Goal: Find specific page/section: Find specific page/section

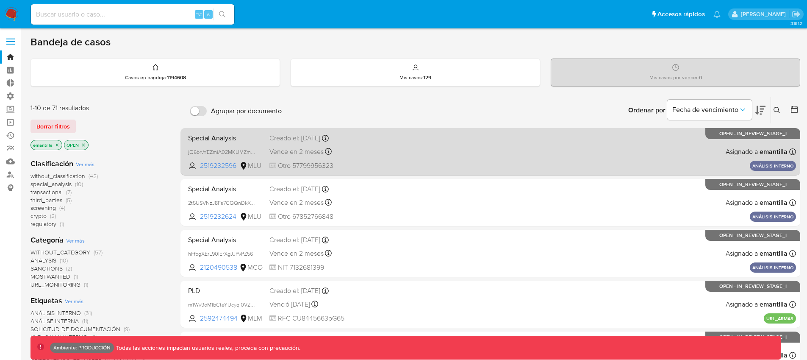
click at [415, 154] on div "Special Analysis jQ6brvYEZmiA02MKUMZmrBrO 2519232596 MLU Creado el: 19/08/2025 …" at bounding box center [490, 151] width 611 height 43
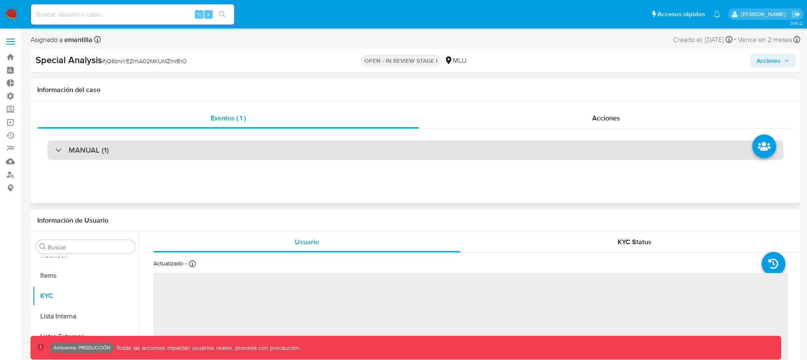
scroll to position [419, 0]
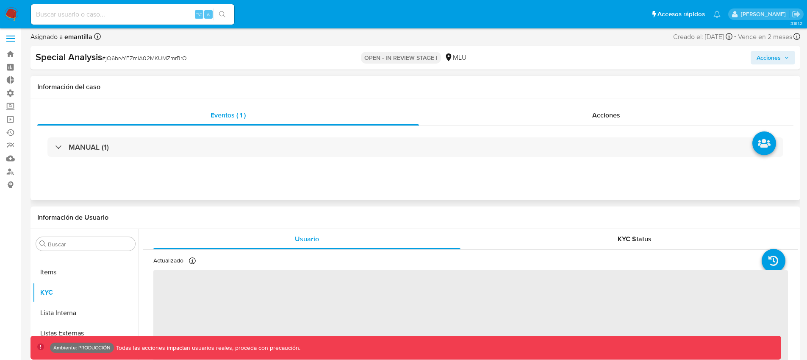
select select "10"
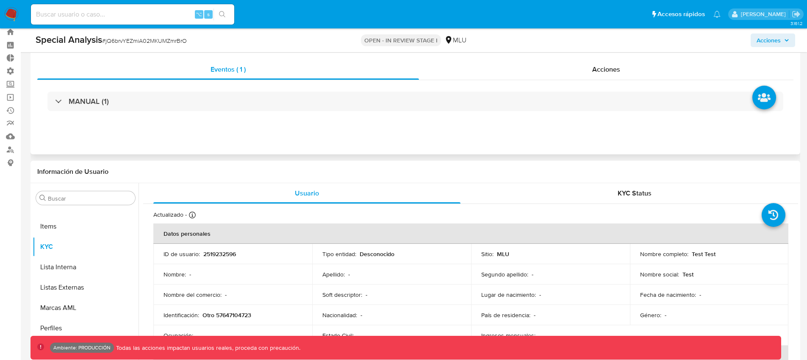
scroll to position [0, 0]
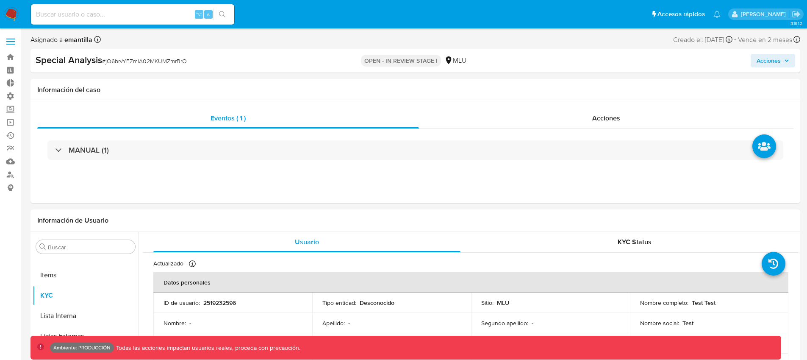
click at [105, 17] on input at bounding box center [132, 14] width 203 height 11
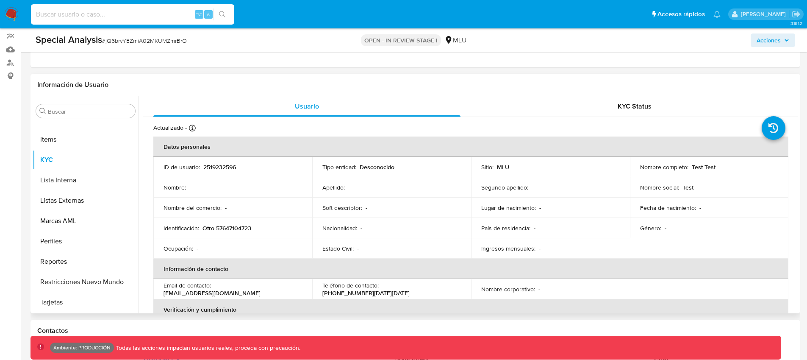
scroll to position [124, 0]
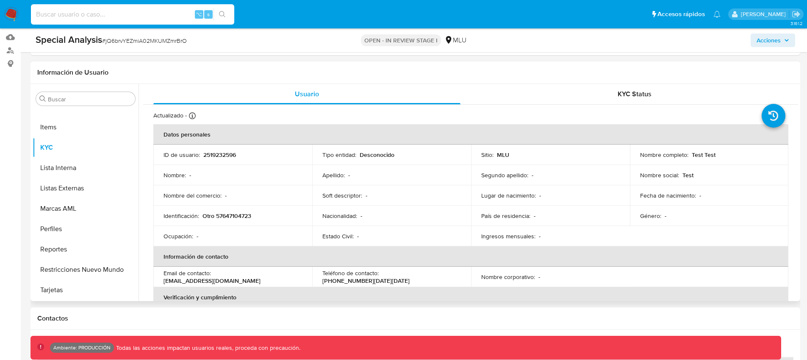
click at [225, 152] on p "2519232596" at bounding box center [219, 155] width 33 height 8
click at [225, 153] on p "2519232596" at bounding box center [219, 155] width 33 height 8
copy p "2519232596"
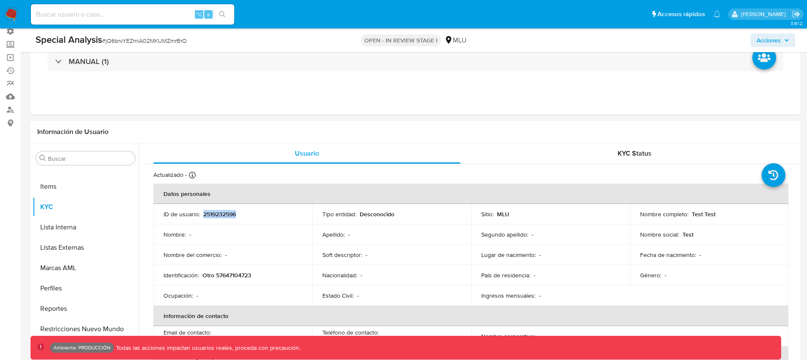
scroll to position [64, 0]
click at [119, 7] on div "⌥ s" at bounding box center [132, 14] width 203 height 20
click at [114, 16] on input at bounding box center [132, 14] width 203 height 11
paste input "2519232596"
type input "2519232596"
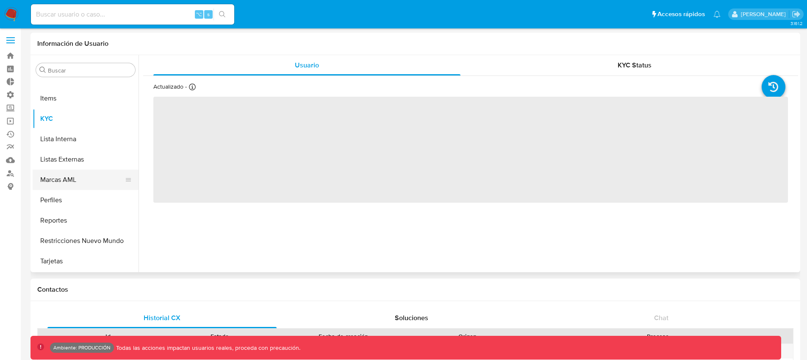
scroll to position [2, 0]
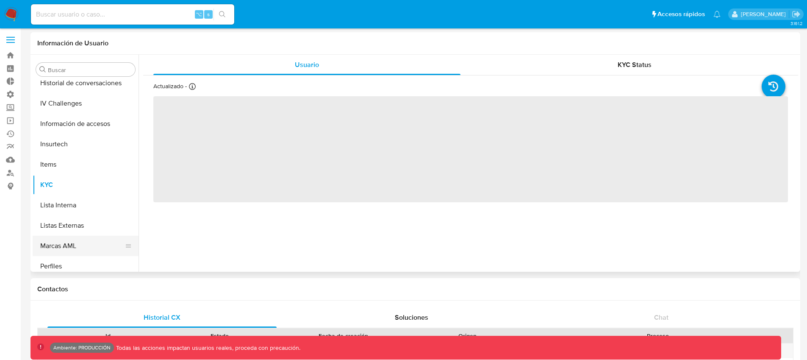
select select "10"
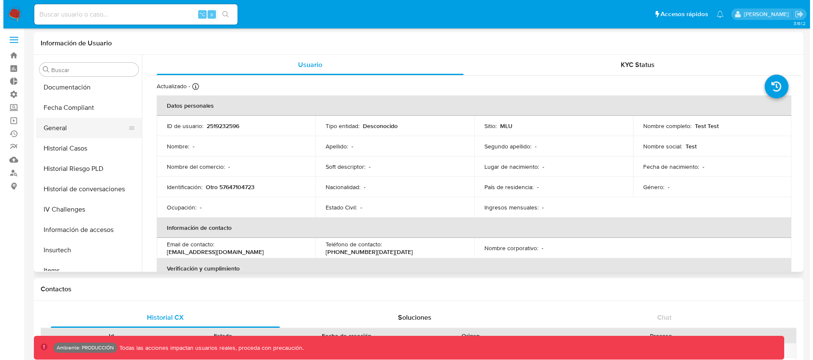
scroll to position [238, 0]
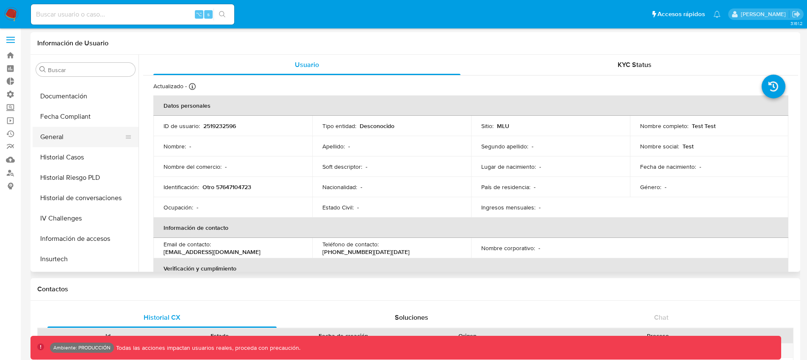
click at [66, 136] on button "General" at bounding box center [82, 137] width 99 height 20
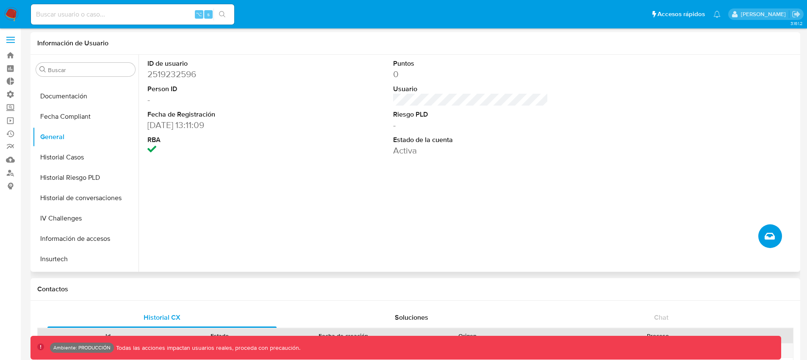
click at [771, 236] on icon "Crear caso manual" at bounding box center [770, 236] width 10 height 7
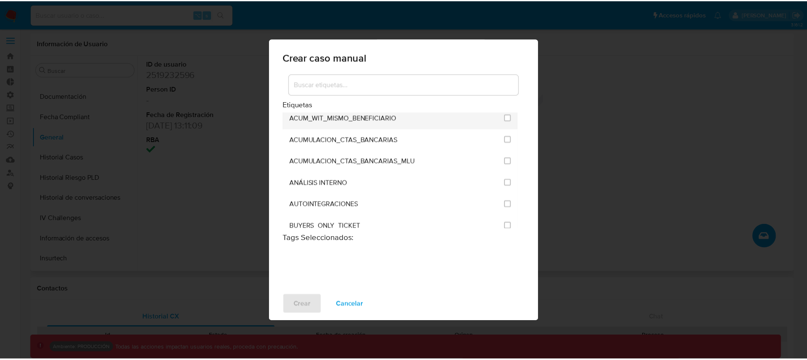
scroll to position [54, 0]
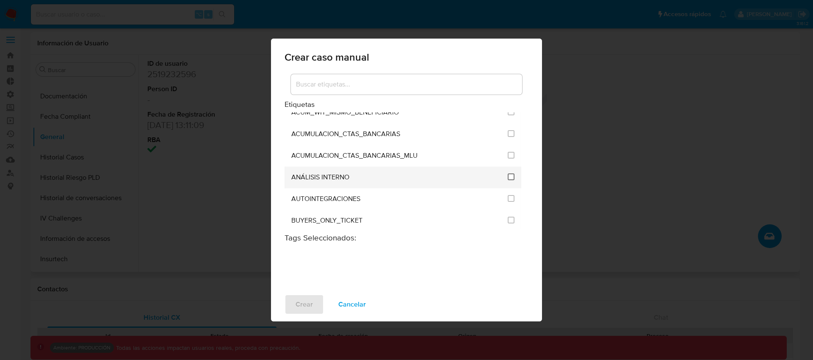
click at [508, 177] on input "1897" at bounding box center [511, 176] width 7 height 7
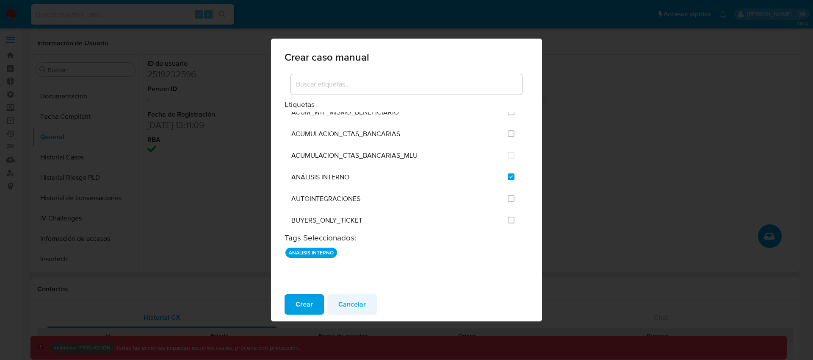
click at [348, 307] on span "Cancelar" at bounding box center [352, 304] width 28 height 19
checkbox input "false"
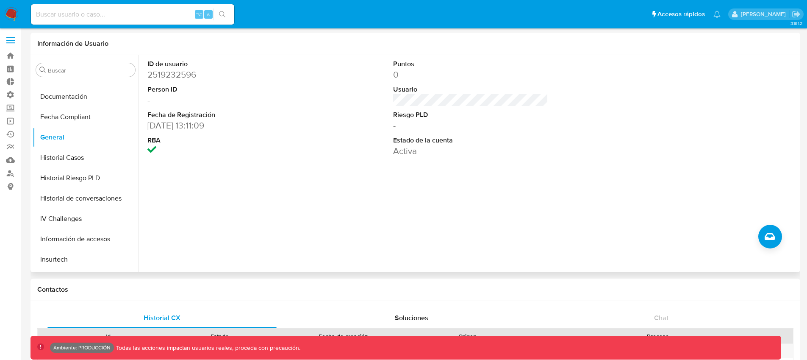
scroll to position [0, 0]
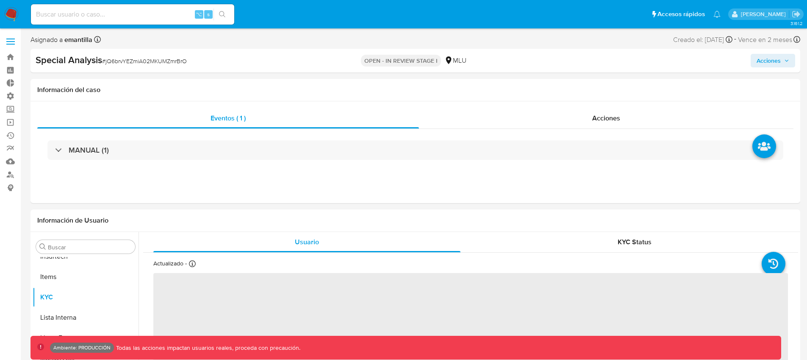
scroll to position [419, 0]
select select "10"
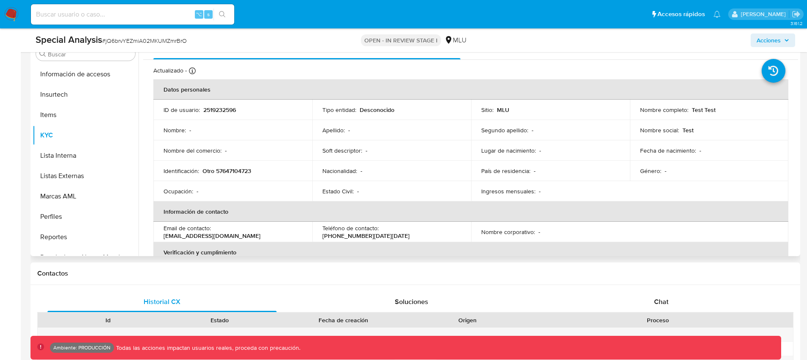
scroll to position [285, 0]
click at [61, 77] on button "General" at bounding box center [82, 74] width 99 height 20
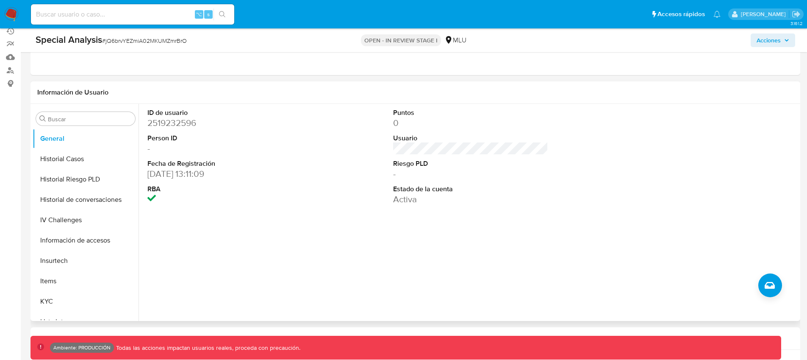
scroll to position [105, 0]
click at [773, 283] on icon "Crear caso manual" at bounding box center [770, 285] width 10 height 10
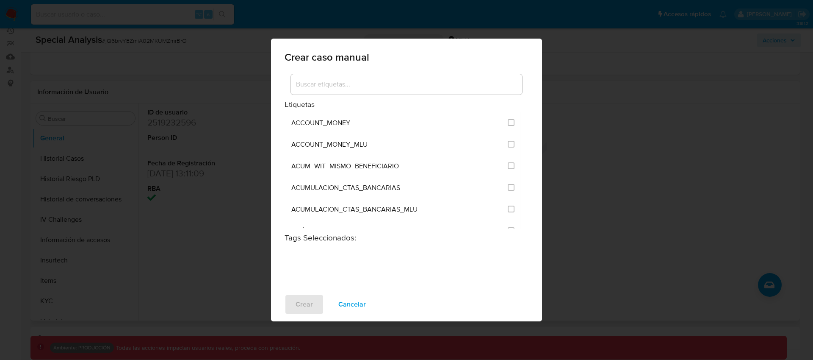
click at [612, 167] on div "Crear caso manual Etiquetas ACCOUNT_MONEY ACCOUNT_MONEY_MLU ACUM_WIT_MISMO_BENE…" at bounding box center [406, 180] width 813 height 360
click at [358, 305] on span "Cancelar" at bounding box center [352, 304] width 28 height 19
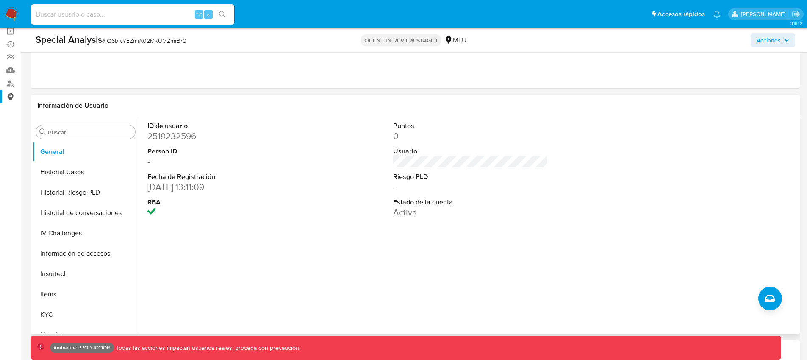
scroll to position [0, 0]
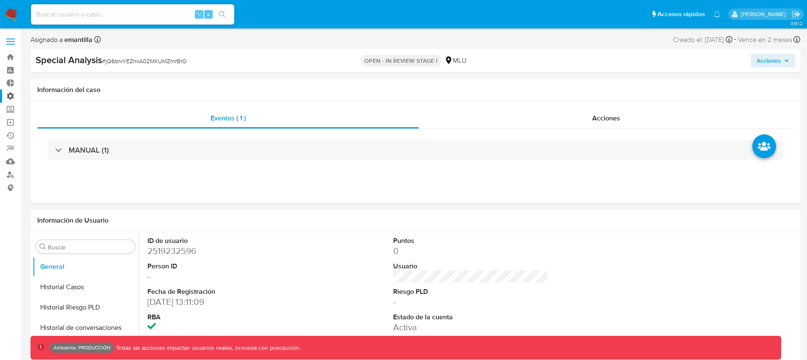
click at [7, 95] on label "Administración" at bounding box center [50, 95] width 101 height 13
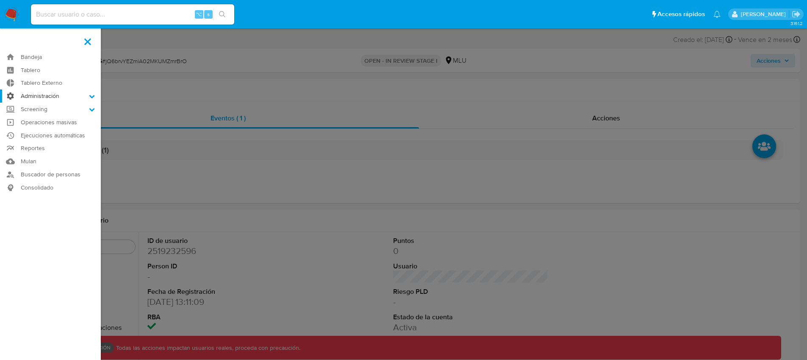
click at [0, 0] on input "Administración" at bounding box center [0, 0] width 0 height 0
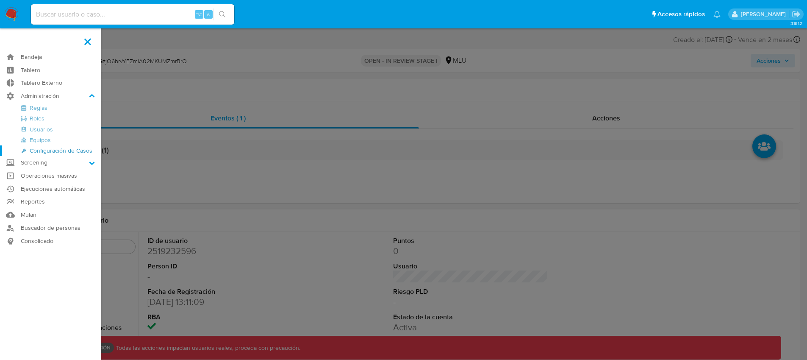
click at [70, 150] on link "Configuración de Casos" at bounding box center [50, 150] width 101 height 11
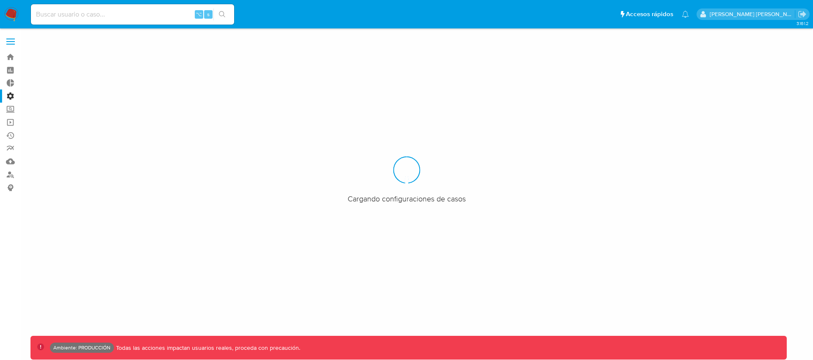
click at [12, 92] on label "Administración" at bounding box center [50, 95] width 101 height 13
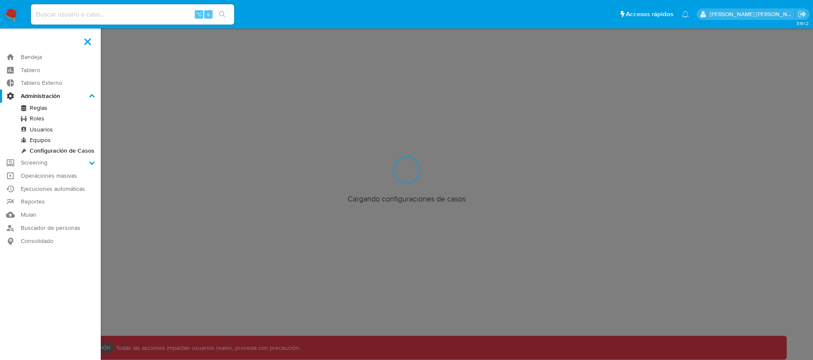
click at [0, 0] on input "Administración" at bounding box center [0, 0] width 0 height 0
click at [65, 151] on link "Configuración de Casos" at bounding box center [50, 150] width 101 height 11
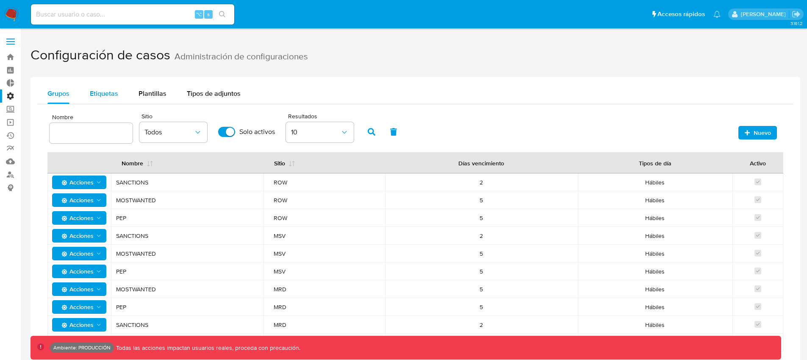
click at [113, 97] on span "Etiquetas" at bounding box center [104, 94] width 28 height 10
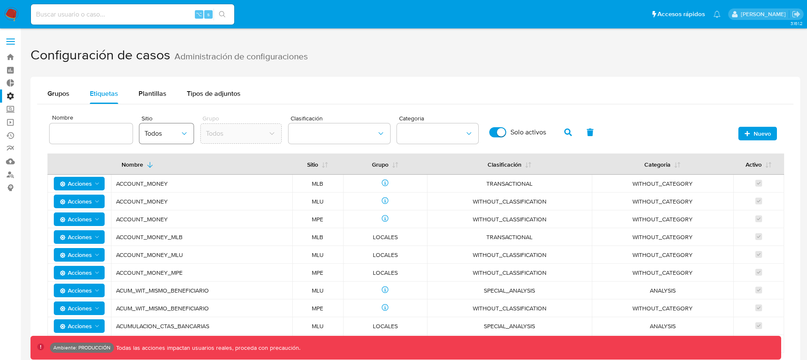
click at [162, 136] on span "Todos" at bounding box center [162, 133] width 36 height 8
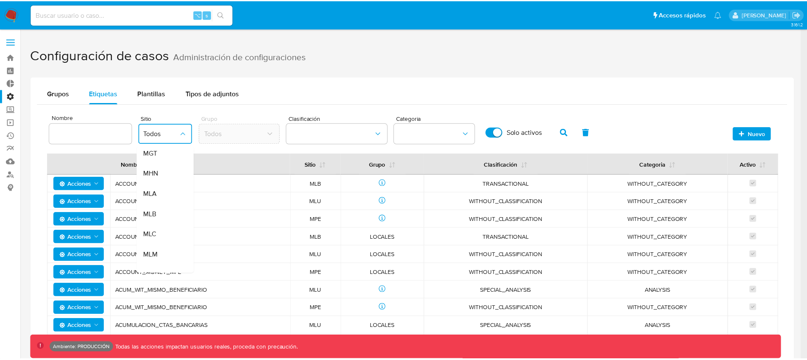
scroll to position [167, 0]
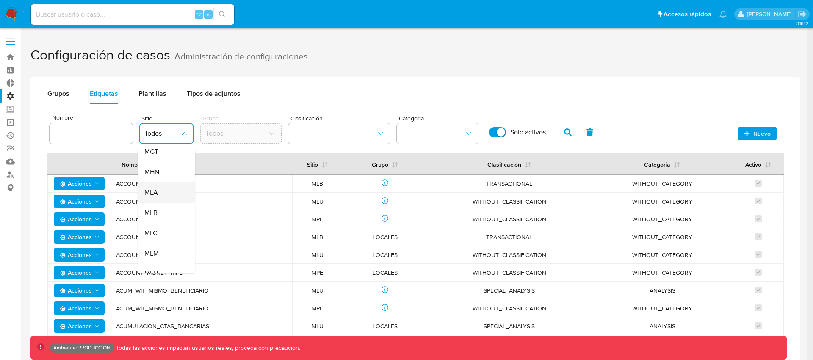
click at [155, 192] on span "MLA" at bounding box center [151, 192] width 14 height 8
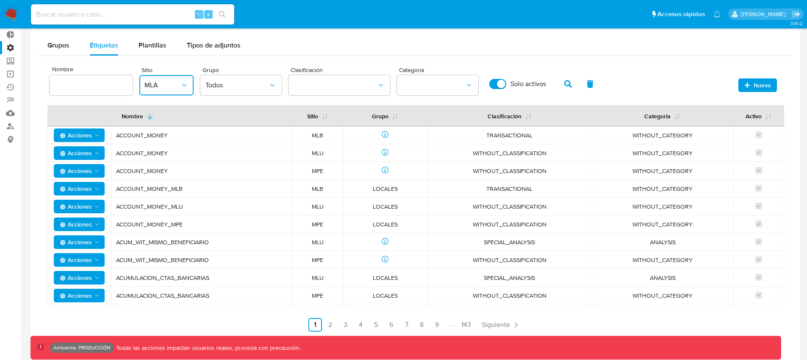
scroll to position [50, 0]
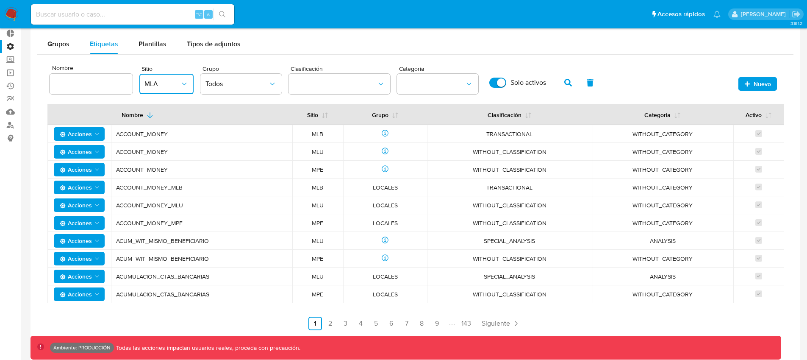
drag, startPoint x: 177, startPoint y: 136, endPoint x: 116, endPoint y: 137, distance: 61.0
click at [116, 137] on span "ACCOUNT_MONEY" at bounding box center [201, 134] width 171 height 8
drag, startPoint x: 485, startPoint y: 135, endPoint x: 542, endPoint y: 135, distance: 56.8
click at [542, 135] on span "TRANSACTIONAL" at bounding box center [509, 134] width 144 height 8
drag, startPoint x: 625, startPoint y: 133, endPoint x: 702, endPoint y: 133, distance: 77.1
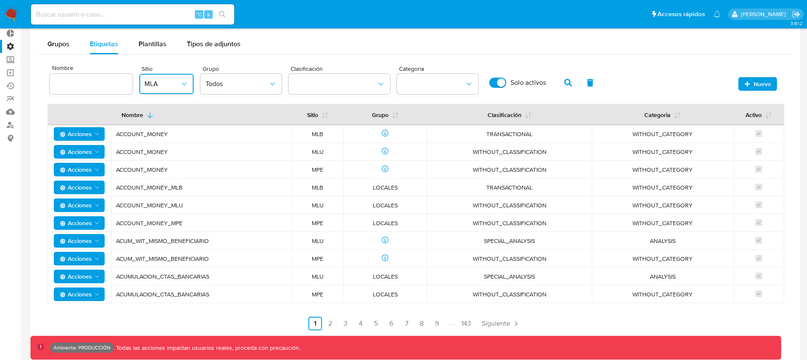
click at [702, 133] on span "WITHOUT_CATEGORY" at bounding box center [662, 134] width 121 height 8
drag, startPoint x: 222, startPoint y: 241, endPoint x: 116, endPoint y: 243, distance: 105.1
click at [116, 243] on span "ACUM_WIT_MISMO_BENEFICIARIO" at bounding box center [201, 241] width 171 height 8
click at [567, 80] on icon "button" at bounding box center [568, 83] width 8 height 8
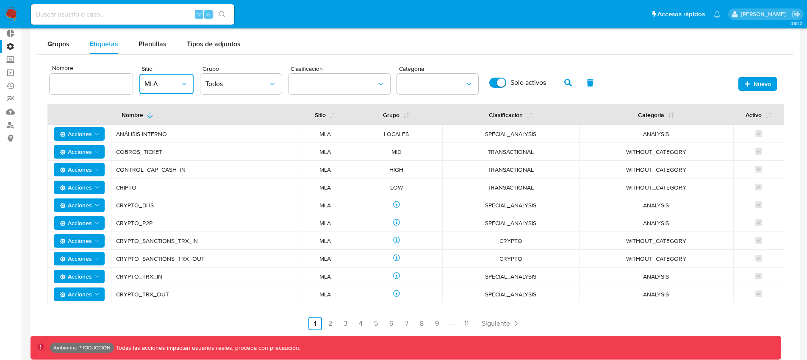
drag, startPoint x: 119, startPoint y: 136, endPoint x: 185, endPoint y: 136, distance: 66.5
click at [185, 136] on span "ANÁLISIS INTERNO" at bounding box center [205, 134] width 179 height 8
drag, startPoint x: 478, startPoint y: 133, endPoint x: 539, endPoint y: 133, distance: 60.6
click at [538, 133] on span "SPECIAL_ANALYSIS" at bounding box center [510, 134] width 116 height 8
drag, startPoint x: 644, startPoint y: 133, endPoint x: 674, endPoint y: 134, distance: 30.1
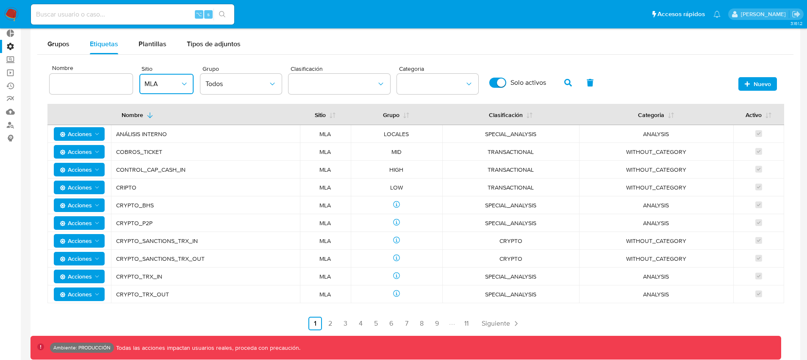
click at [674, 134] on span "ANALYSIS" at bounding box center [656, 134] width 134 height 8
drag, startPoint x: 165, startPoint y: 153, endPoint x: 113, endPoint y: 150, distance: 52.2
click at [113, 150] on td "COBROS_TICKET" at bounding box center [205, 152] width 189 height 18
drag, startPoint x: 490, startPoint y: 151, endPoint x: 546, endPoint y: 150, distance: 56.4
click at [546, 150] on span "TRANSACTIONAL" at bounding box center [510, 152] width 116 height 8
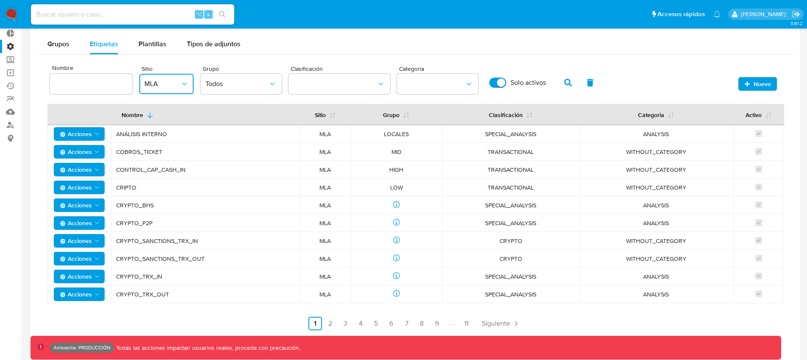
click at [169, 137] on span "ANÁLISIS INTERNO" at bounding box center [205, 134] width 179 height 8
click at [160, 153] on span "COBROS_TICKET" at bounding box center [205, 152] width 179 height 8
drag, startPoint x: 199, startPoint y: 241, endPoint x: 117, endPoint y: 242, distance: 81.3
click at [117, 242] on span "CRYPTO_SANCTIONS_TRX_IN" at bounding box center [205, 241] width 179 height 8
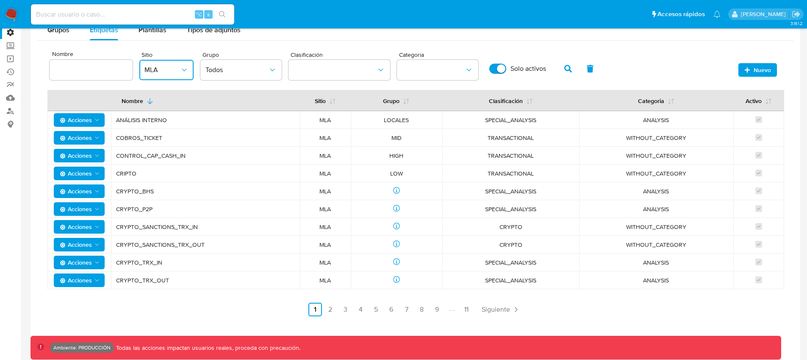
scroll to position [64, 0]
click at [329, 312] on link "2" at bounding box center [331, 309] width 14 height 14
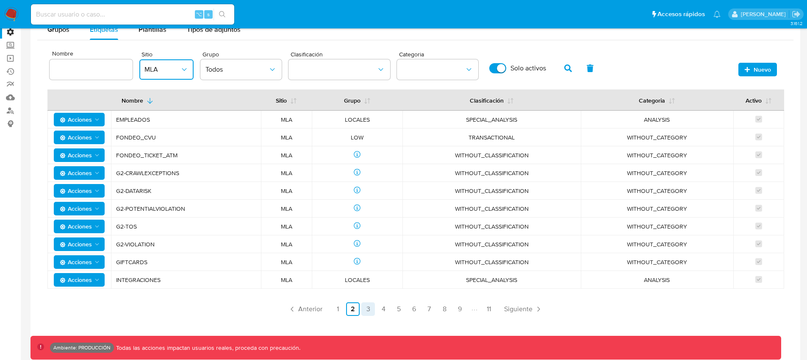
click at [372, 308] on link "3" at bounding box center [368, 309] width 14 height 14
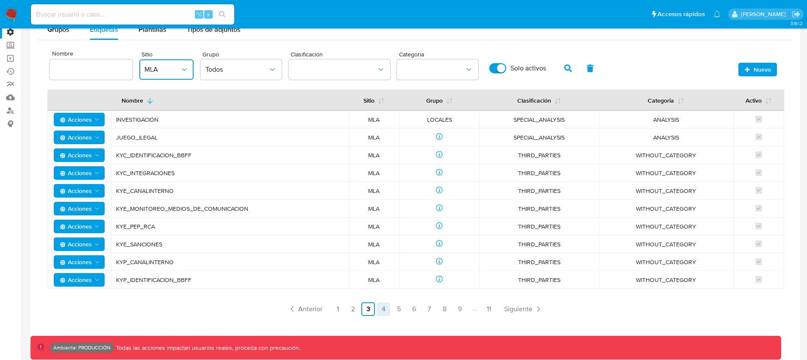
click at [386, 309] on link "4" at bounding box center [384, 309] width 14 height 14
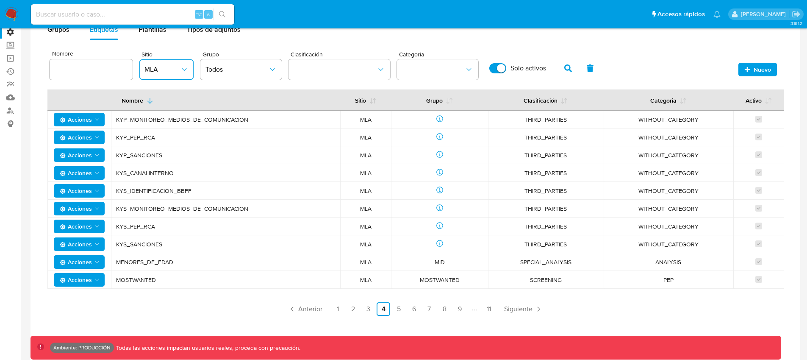
drag, startPoint x: 225, startPoint y: 284, endPoint x: 117, endPoint y: 283, distance: 108.4
click at [117, 283] on td "MOSTWANTED" at bounding box center [225, 280] width 229 height 18
click at [396, 312] on link "5" at bounding box center [399, 309] width 14 height 14
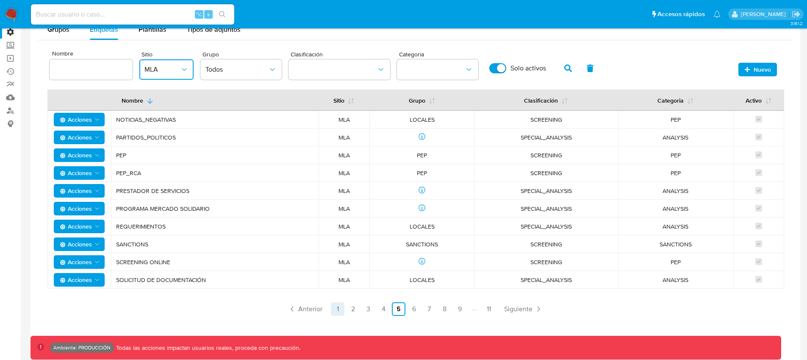
click at [340, 310] on link "1" at bounding box center [338, 309] width 14 height 14
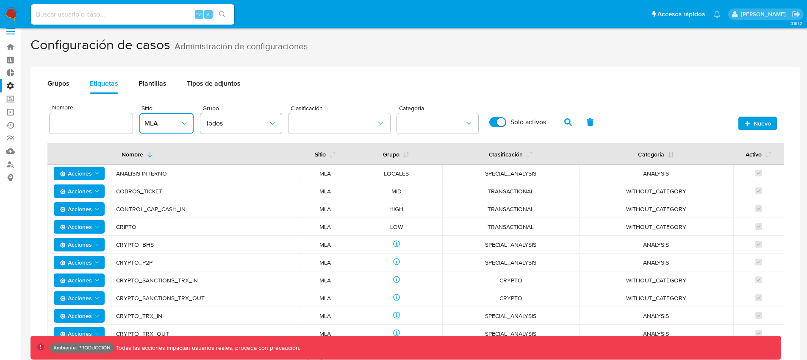
scroll to position [73, 0]
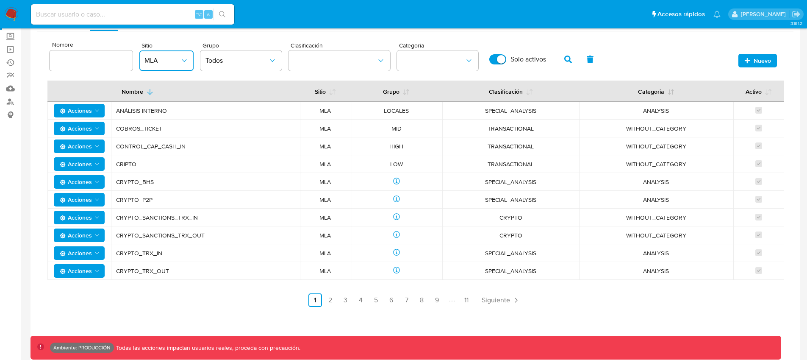
drag, startPoint x: 487, startPoint y: 109, endPoint x: 518, endPoint y: 111, distance: 30.5
click at [517, 110] on span "SPECIAL_ANALYSIS" at bounding box center [510, 111] width 116 height 8
drag, startPoint x: 477, startPoint y: 124, endPoint x: 544, endPoint y: 130, distance: 66.8
click at [544, 130] on td "TRANSACTIONAL" at bounding box center [510, 128] width 137 height 18
drag, startPoint x: 496, startPoint y: 218, endPoint x: 543, endPoint y: 219, distance: 47.9
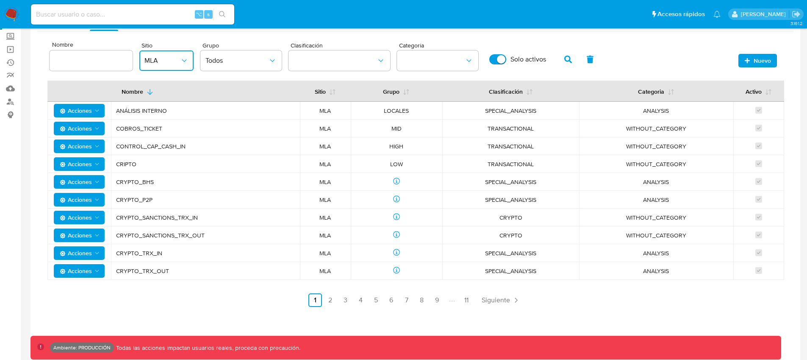
click at [543, 219] on span "CRYPTO" at bounding box center [510, 217] width 116 height 8
click at [328, 304] on link "2" at bounding box center [331, 300] width 14 height 14
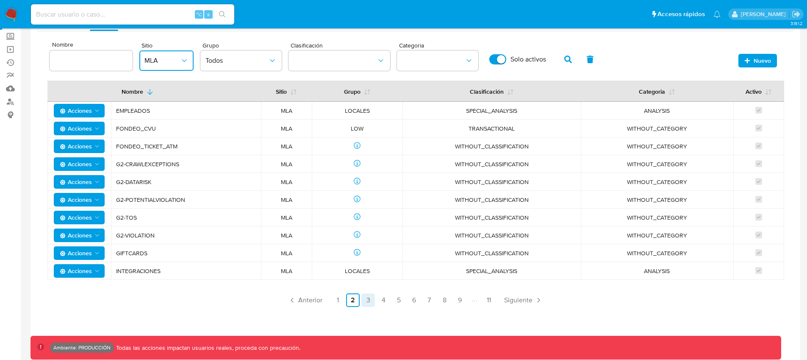
click at [365, 295] on link "3" at bounding box center [368, 300] width 14 height 14
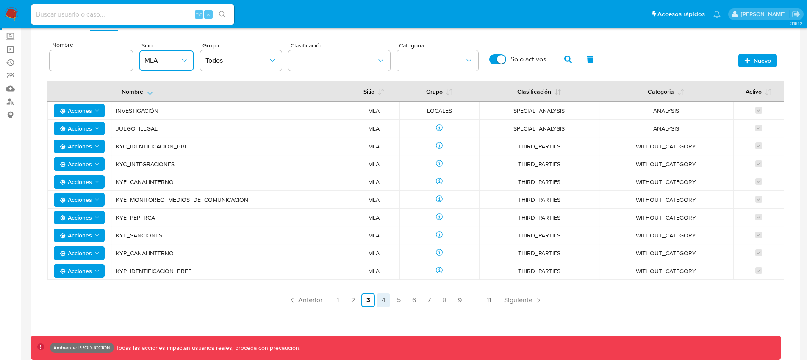
click at [380, 300] on link "4" at bounding box center [384, 300] width 14 height 14
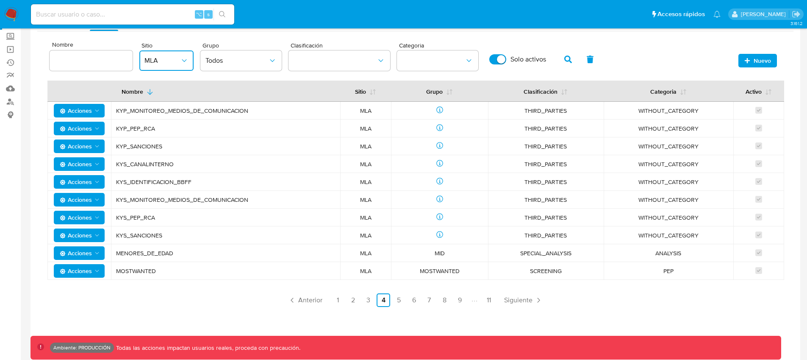
drag, startPoint x: 522, startPoint y: 269, endPoint x: 564, endPoint y: 272, distance: 42.0
click at [564, 272] on span "SCREENING" at bounding box center [545, 271] width 95 height 8
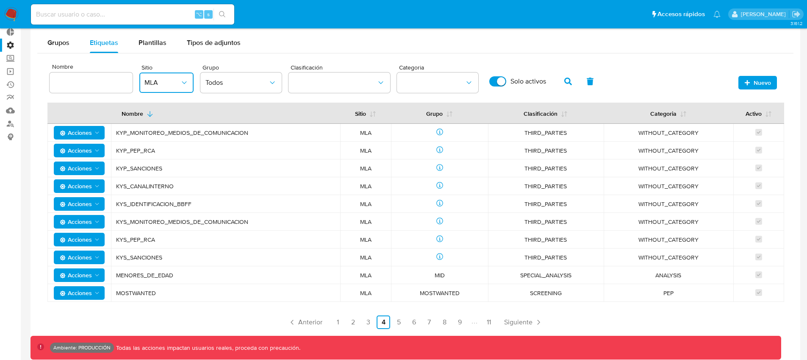
scroll to position [0, 0]
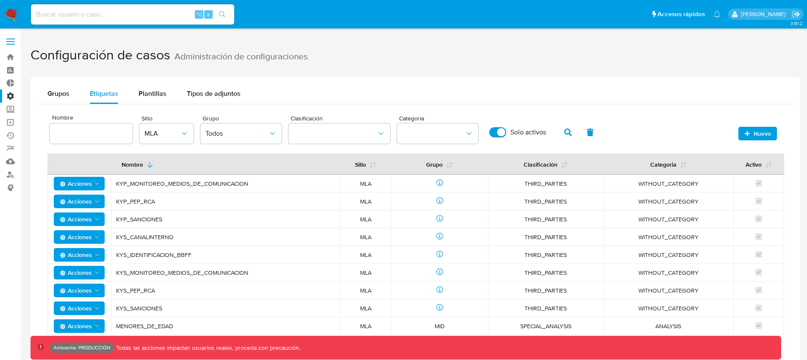
click at [12, 14] on img at bounding box center [11, 14] width 14 height 14
